Goal: Find specific page/section: Find specific page/section

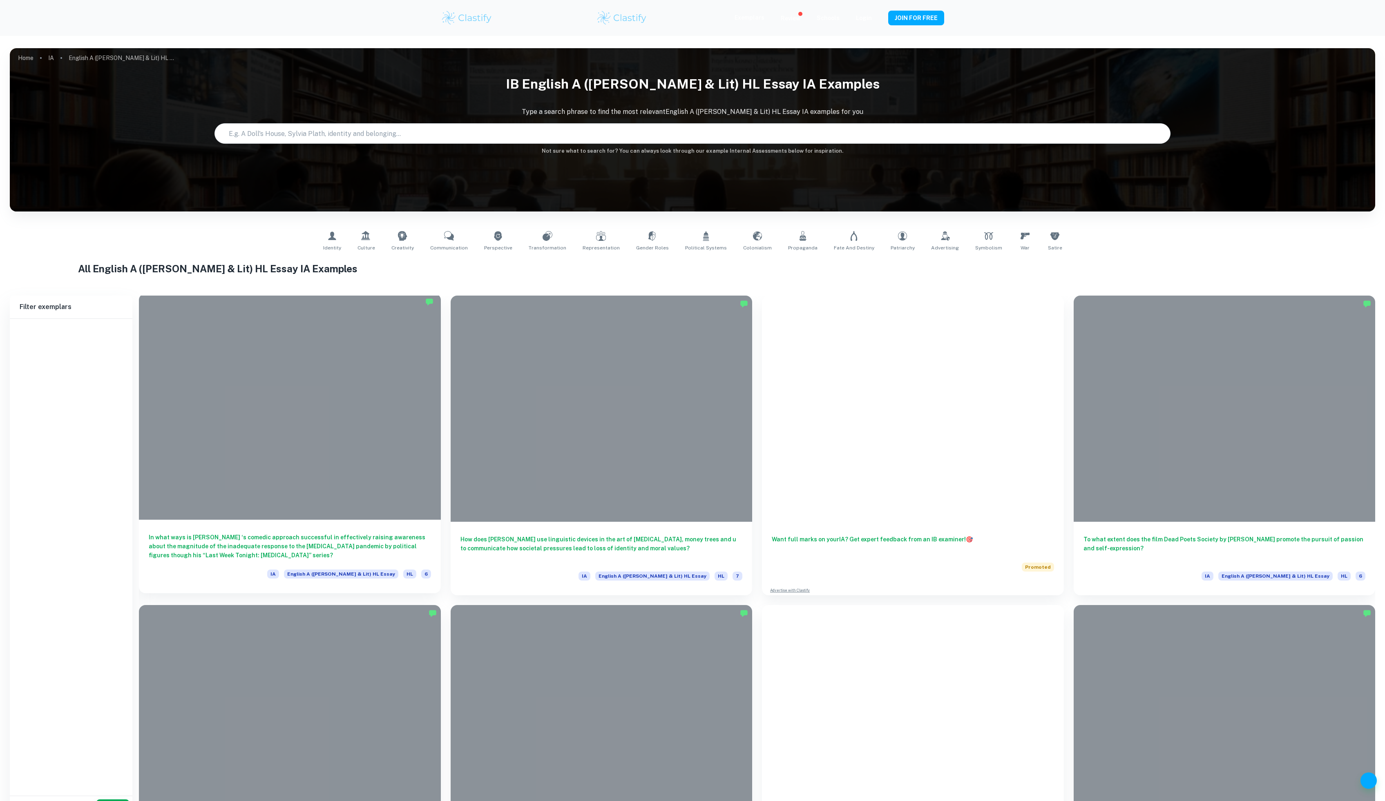
type input "English A ([PERSON_NAME] & Lit) HL Essay"
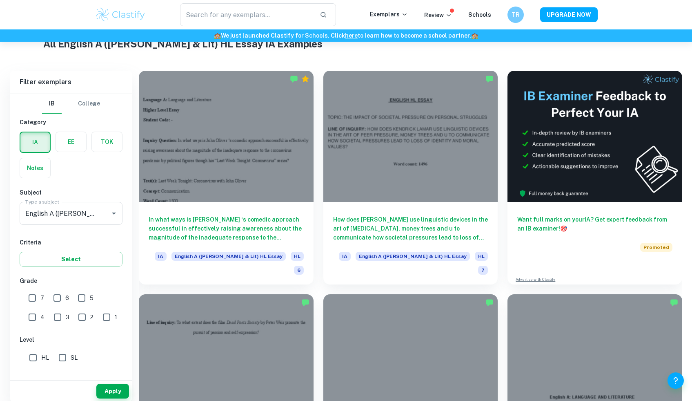
scroll to position [214, 0]
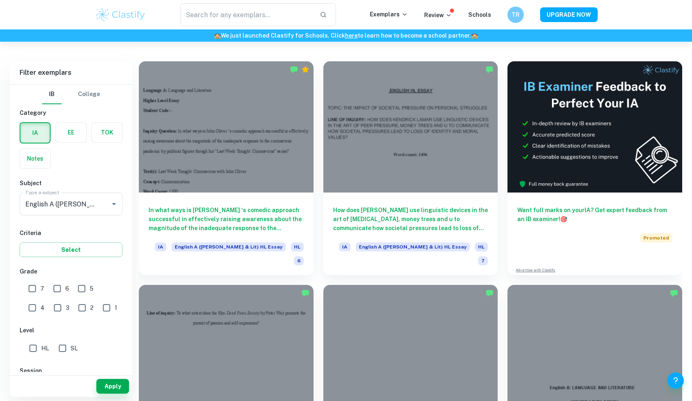
click at [29, 285] on input "7" at bounding box center [32, 288] width 16 height 16
checkbox input "true"
click at [106, 386] on button "Apply" at bounding box center [112, 386] width 33 height 15
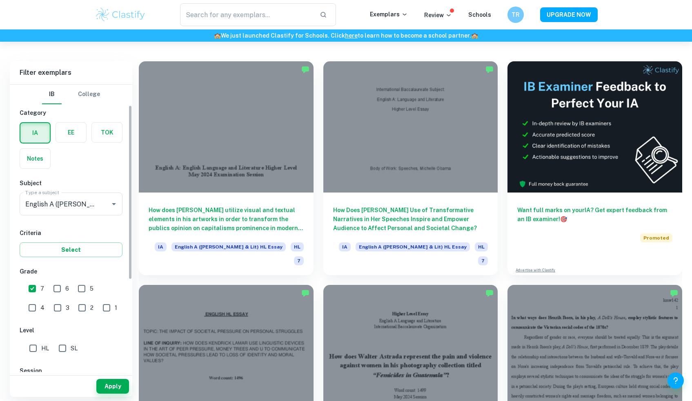
scroll to position [65, 0]
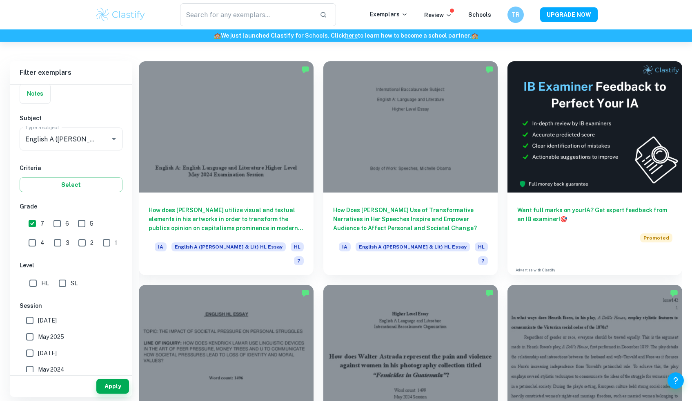
click at [57, 317] on span "[DATE]" at bounding box center [47, 320] width 19 height 9
click at [38, 317] on input "[DATE]" at bounding box center [30, 320] width 16 height 16
checkbox input "true"
click at [124, 390] on button "Apply" at bounding box center [112, 386] width 33 height 15
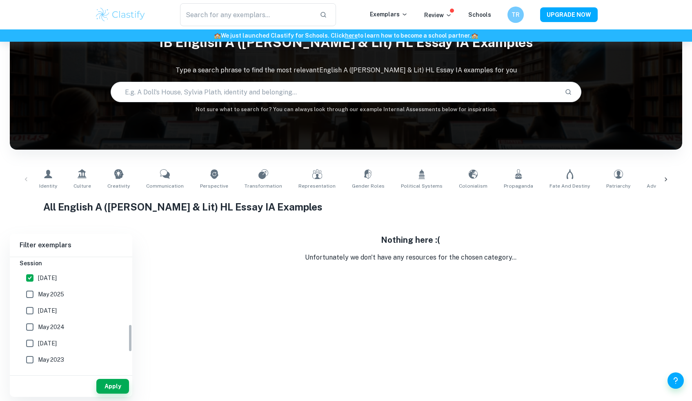
scroll to position [271, 0]
click at [52, 305] on span "May 2025" at bounding box center [51, 302] width 26 height 9
click at [38, 305] on input "May 2025" at bounding box center [30, 303] width 16 height 16
checkbox input "true"
click at [107, 385] on button "Apply" at bounding box center [112, 386] width 33 height 15
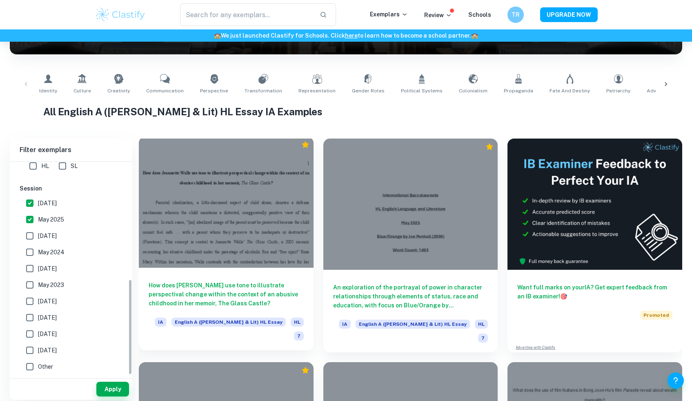
scroll to position [140, 0]
